Goal: Task Accomplishment & Management: Complete application form

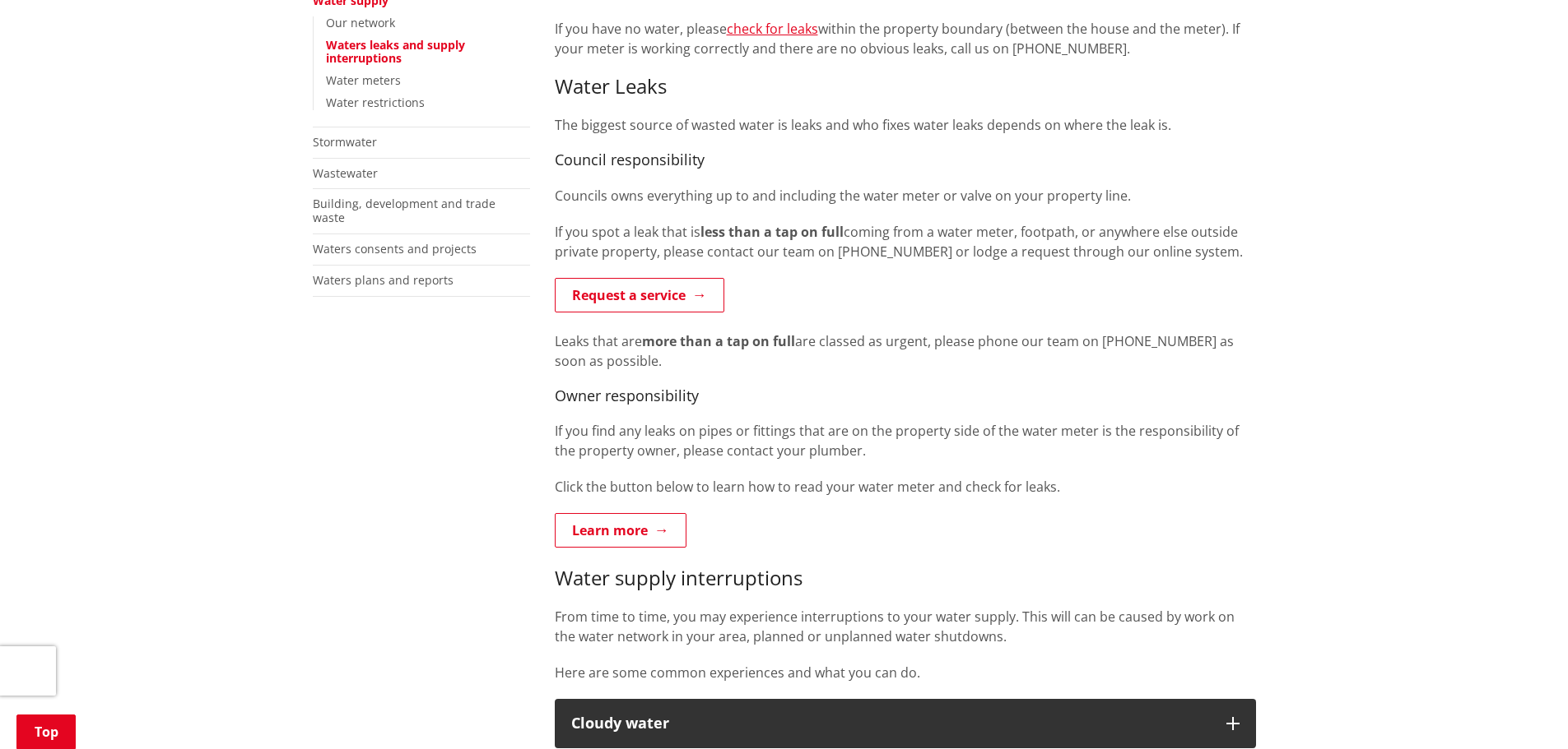
scroll to position [411, 0]
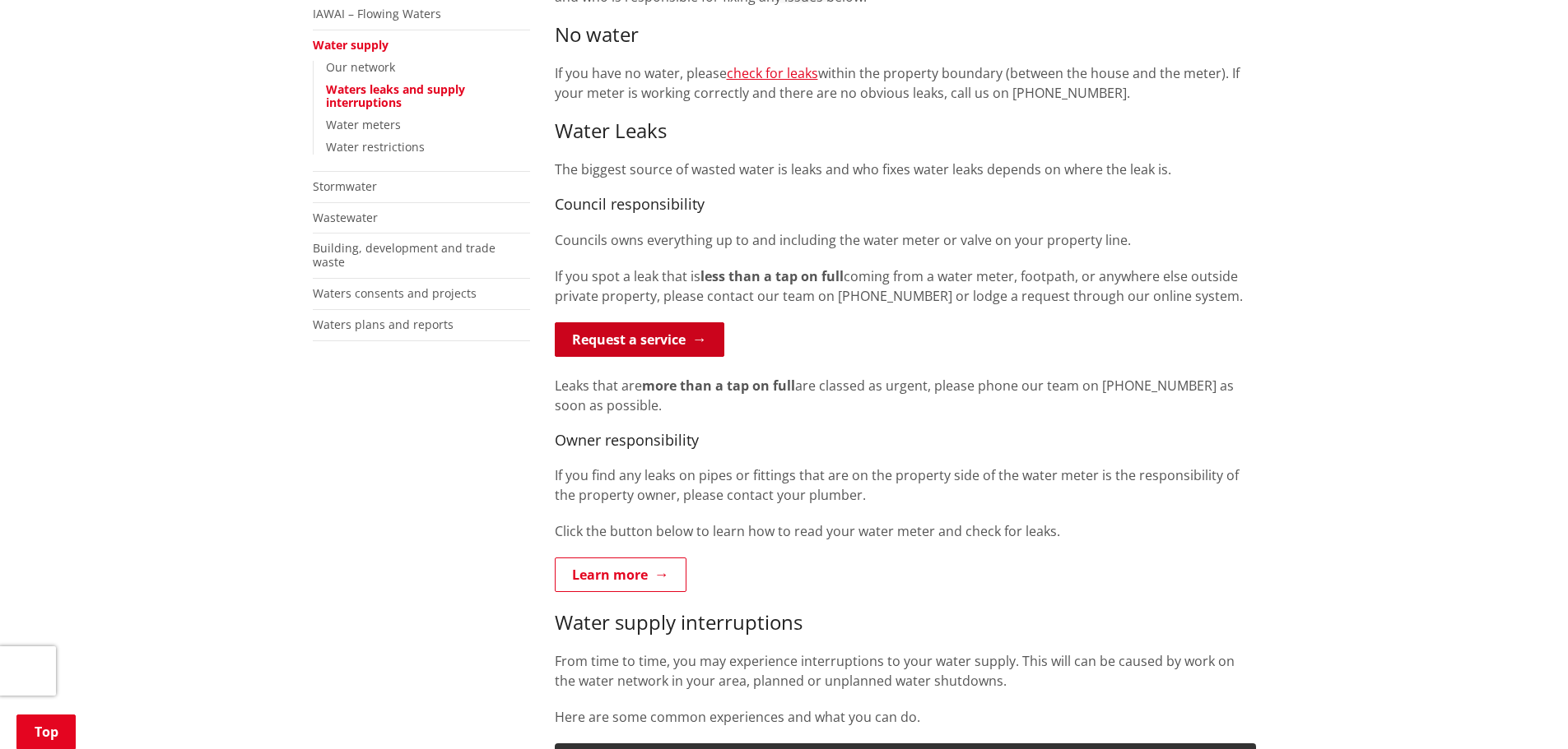
click at [645, 327] on link "Request a service" at bounding box center [639, 340] width 169 height 35
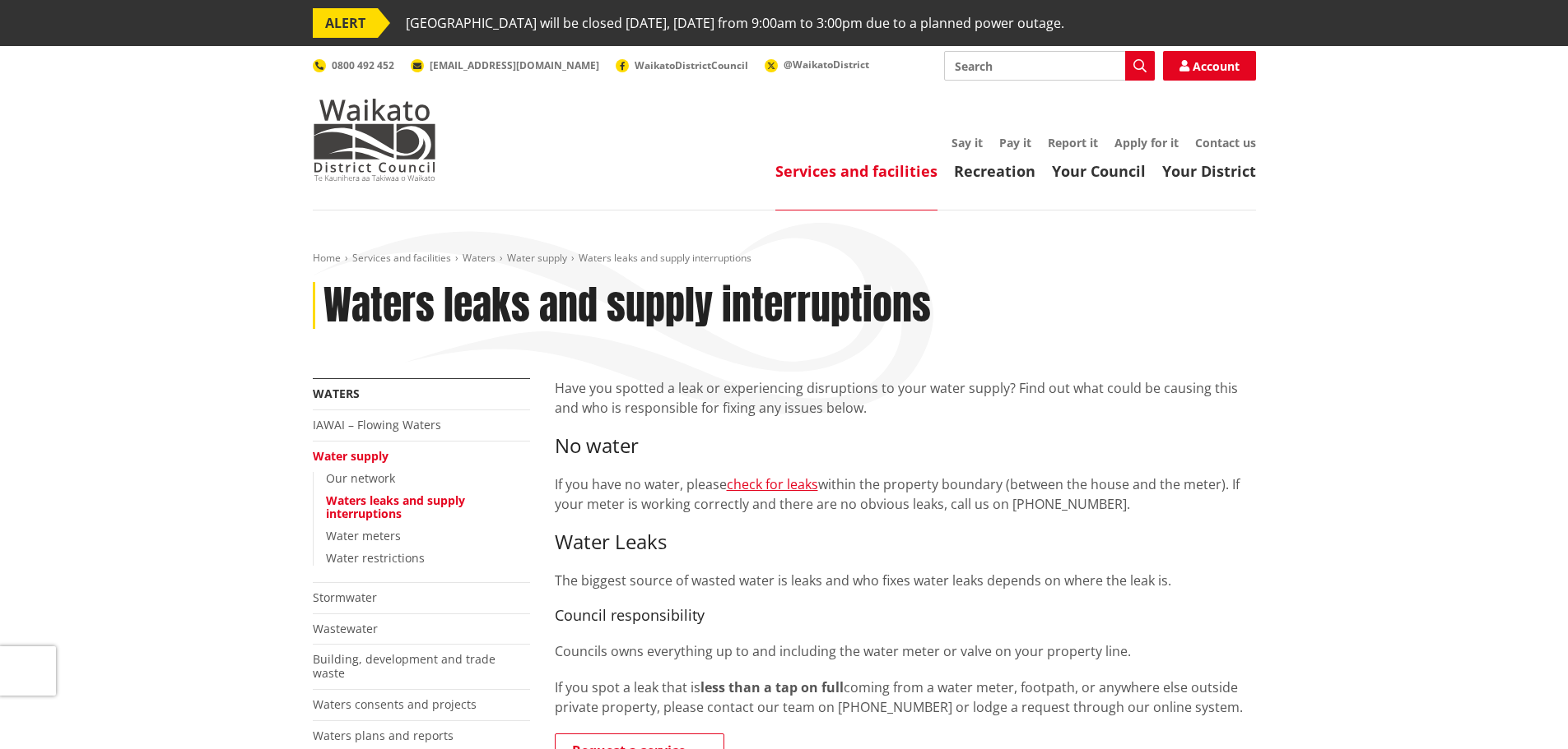
scroll to position [411, 0]
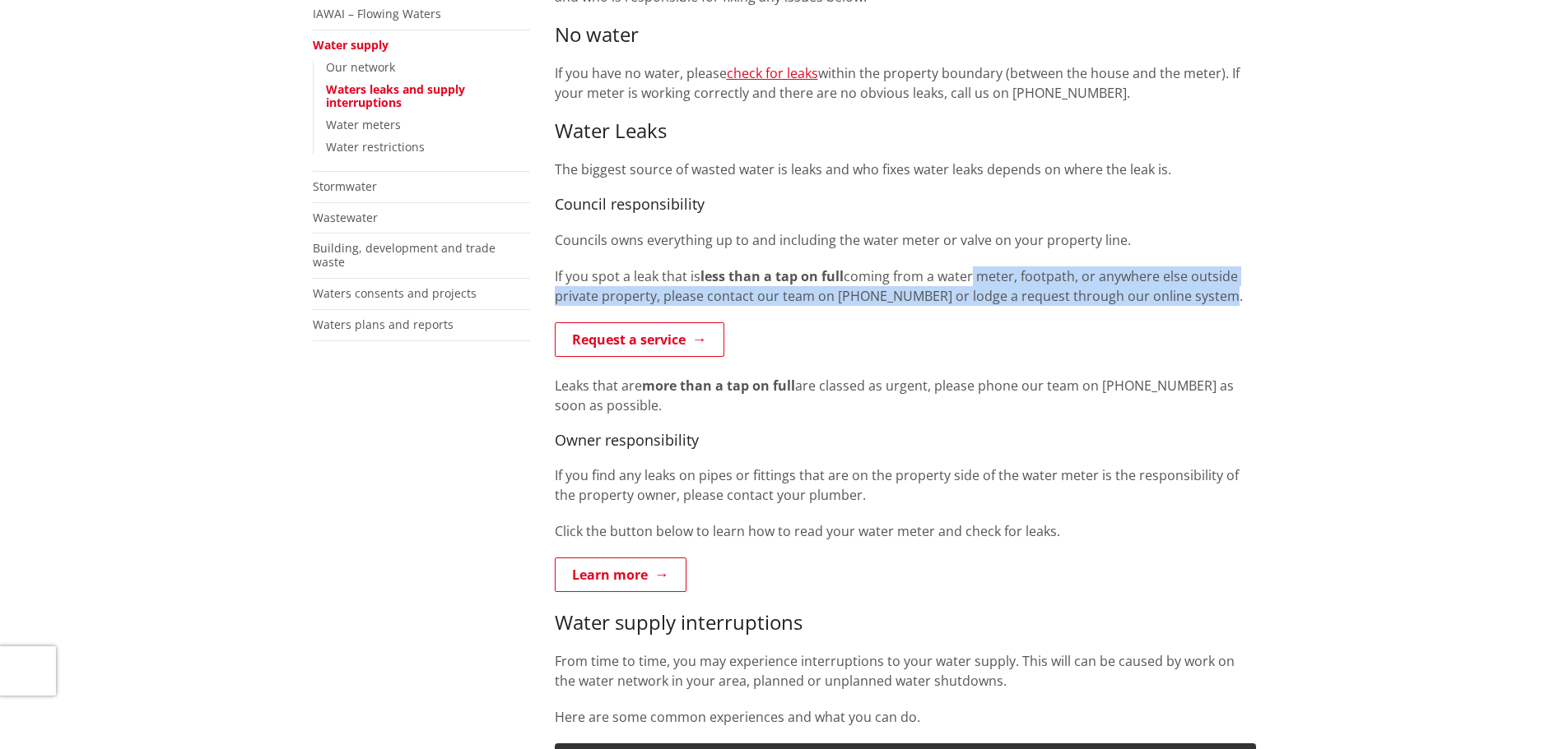
drag, startPoint x: 970, startPoint y: 282, endPoint x: 1202, endPoint y: 302, distance: 232.9
click at [1202, 302] on p "If you spot a leak that is less than a tap on full coming from a water meter, f…" at bounding box center [905, 286] width 701 height 39
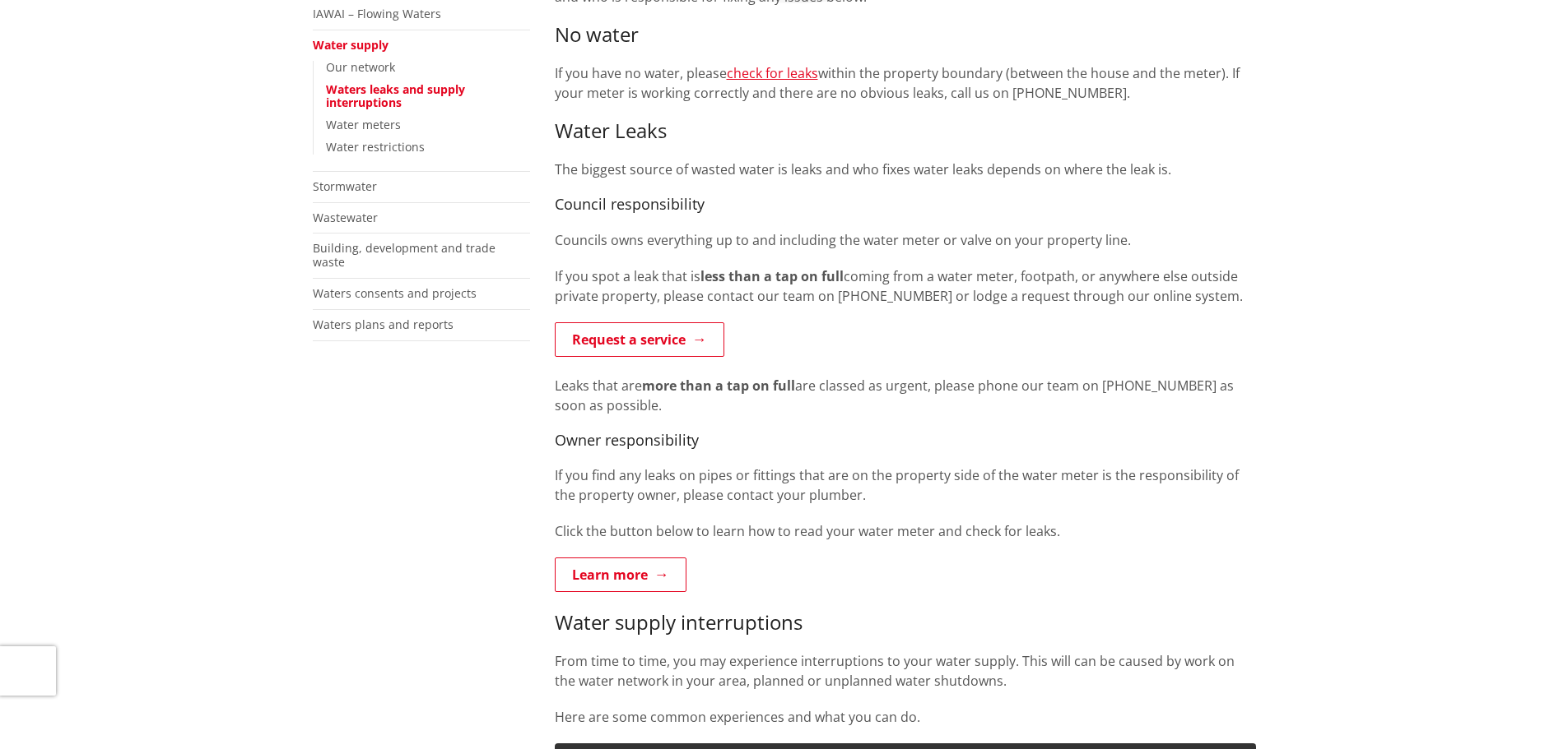
click at [295, 553] on div "Home Services and facilities Waters Water supply Waters leaks and supply interr…" at bounding box center [784, 661] width 1568 height 1725
